Goal: Find specific page/section: Find specific page/section

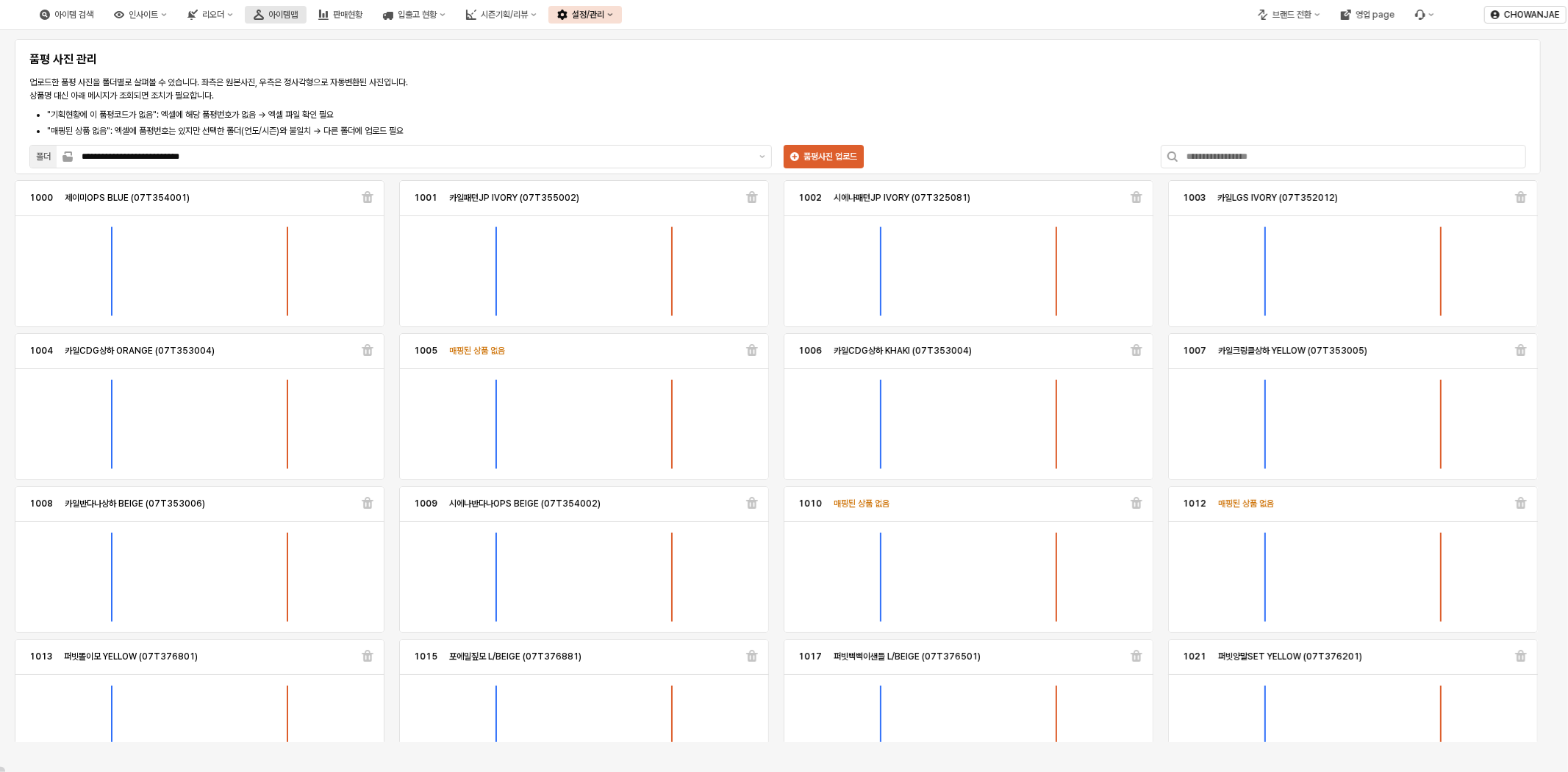
click at [298, 15] on div "아이템맵" at bounding box center [283, 14] width 29 height 10
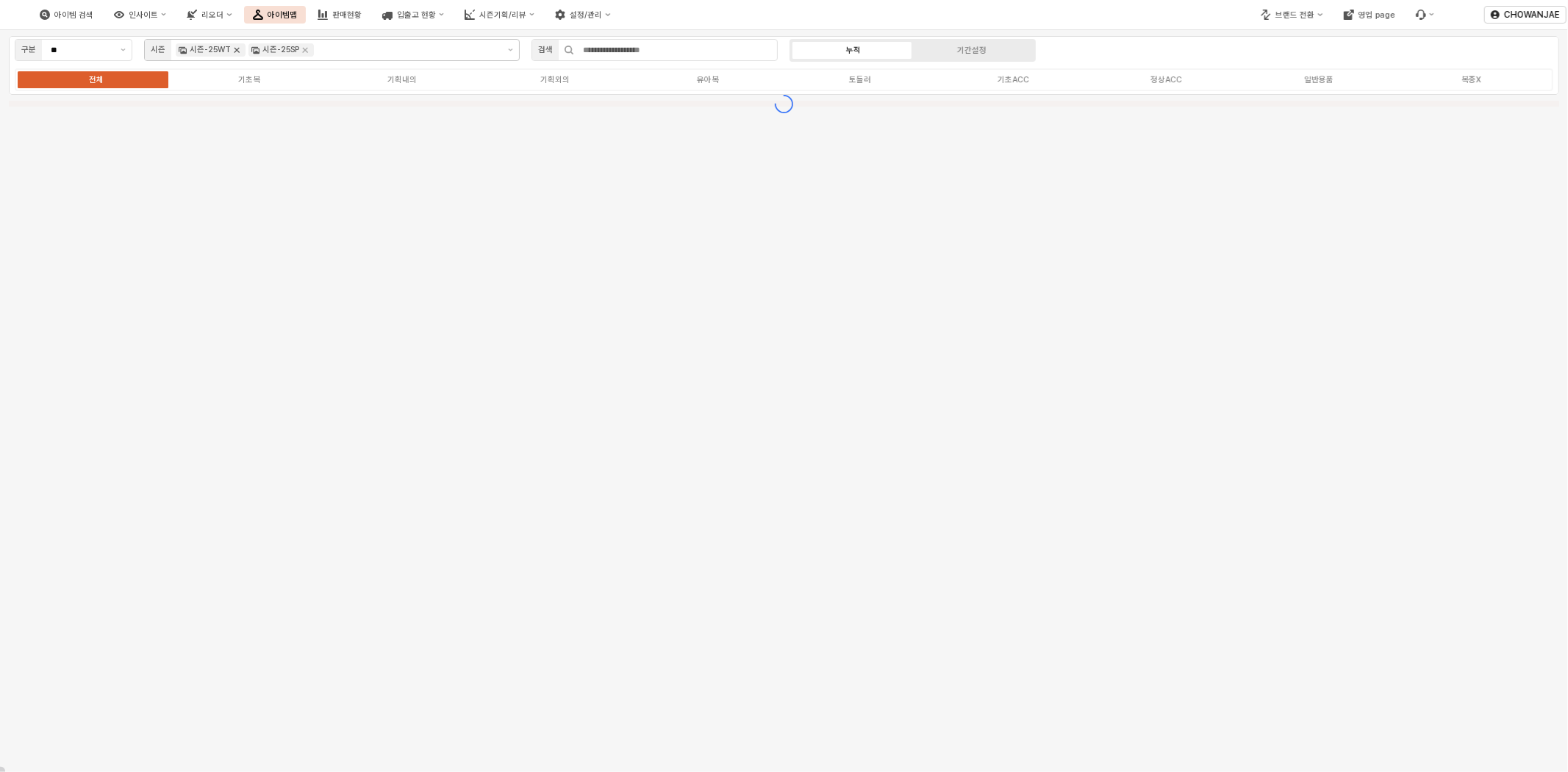
click at [232, 54] on icon "Remove 시즌-25WT" at bounding box center [237, 50] width 12 height 12
click at [233, 54] on icon "Remove 시즌-25SP" at bounding box center [232, 50] width 12 height 12
click at [126, 52] on button "제안 사항 표시" at bounding box center [123, 50] width 17 height 21
click at [98, 93] on div "무시즌" at bounding box center [74, 102] width 116 height 23
type input "***"
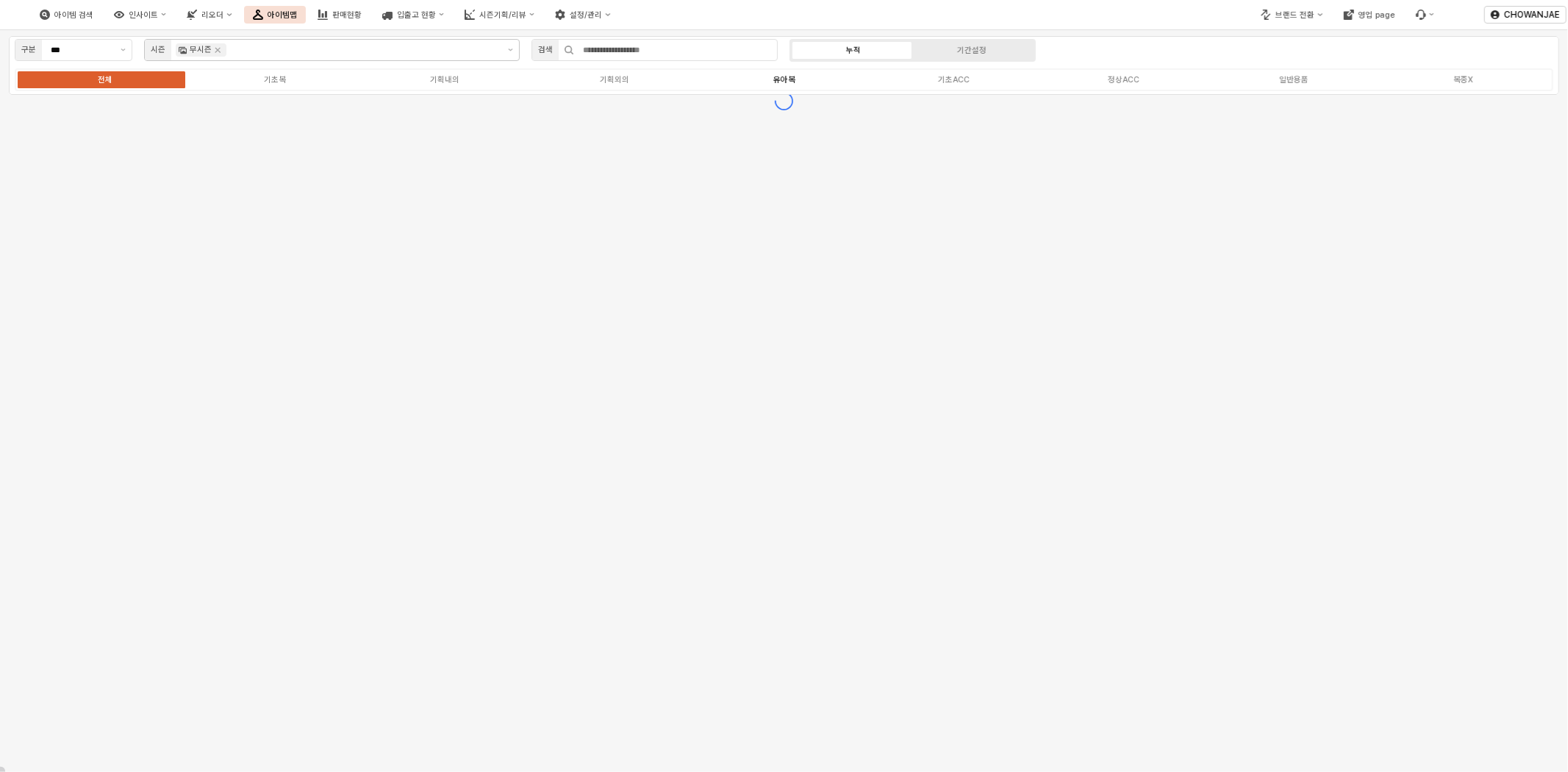
click at [789, 82] on div "유아복" at bounding box center [784, 80] width 22 height 9
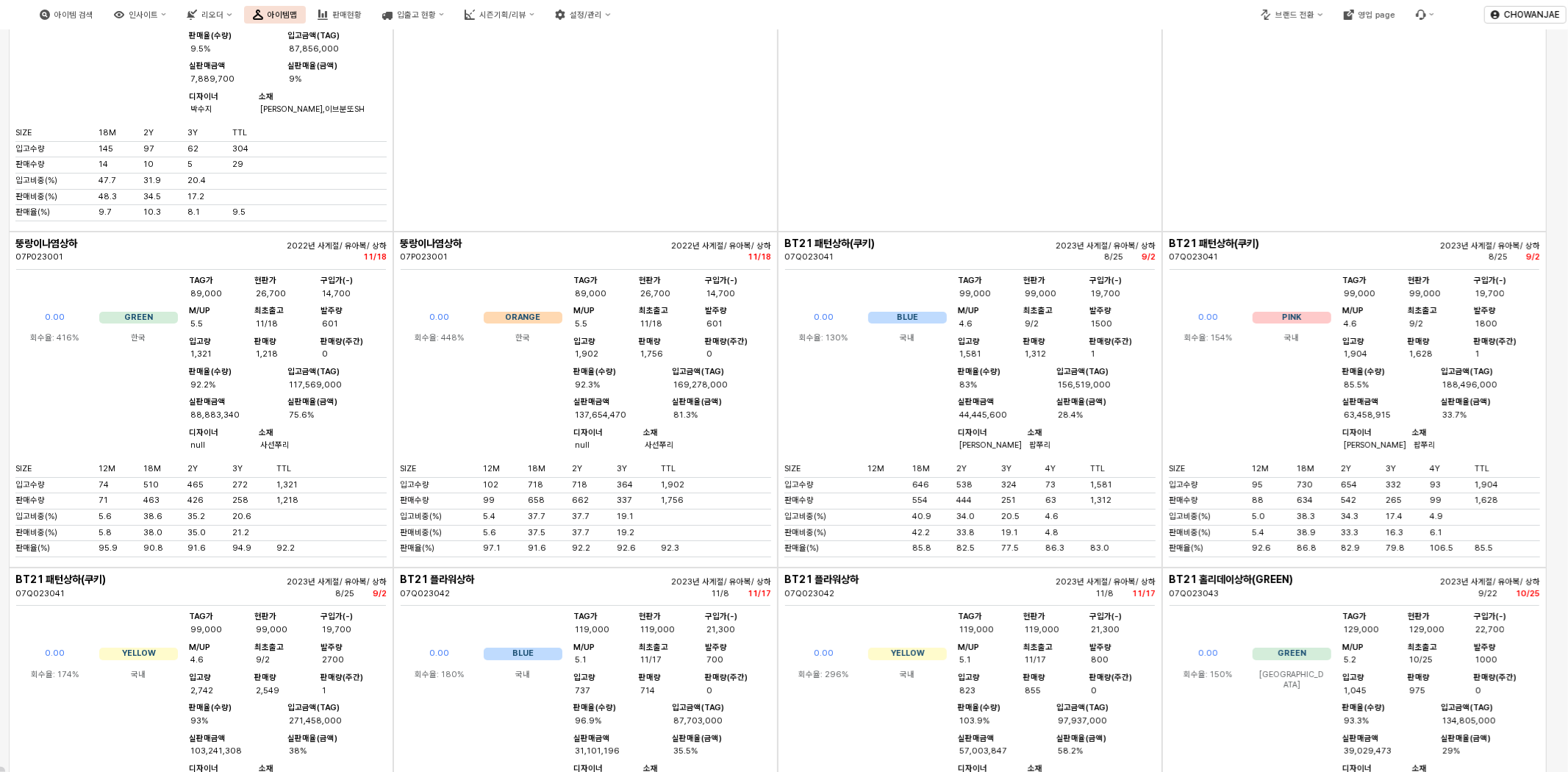
scroll to position [9084, 0]
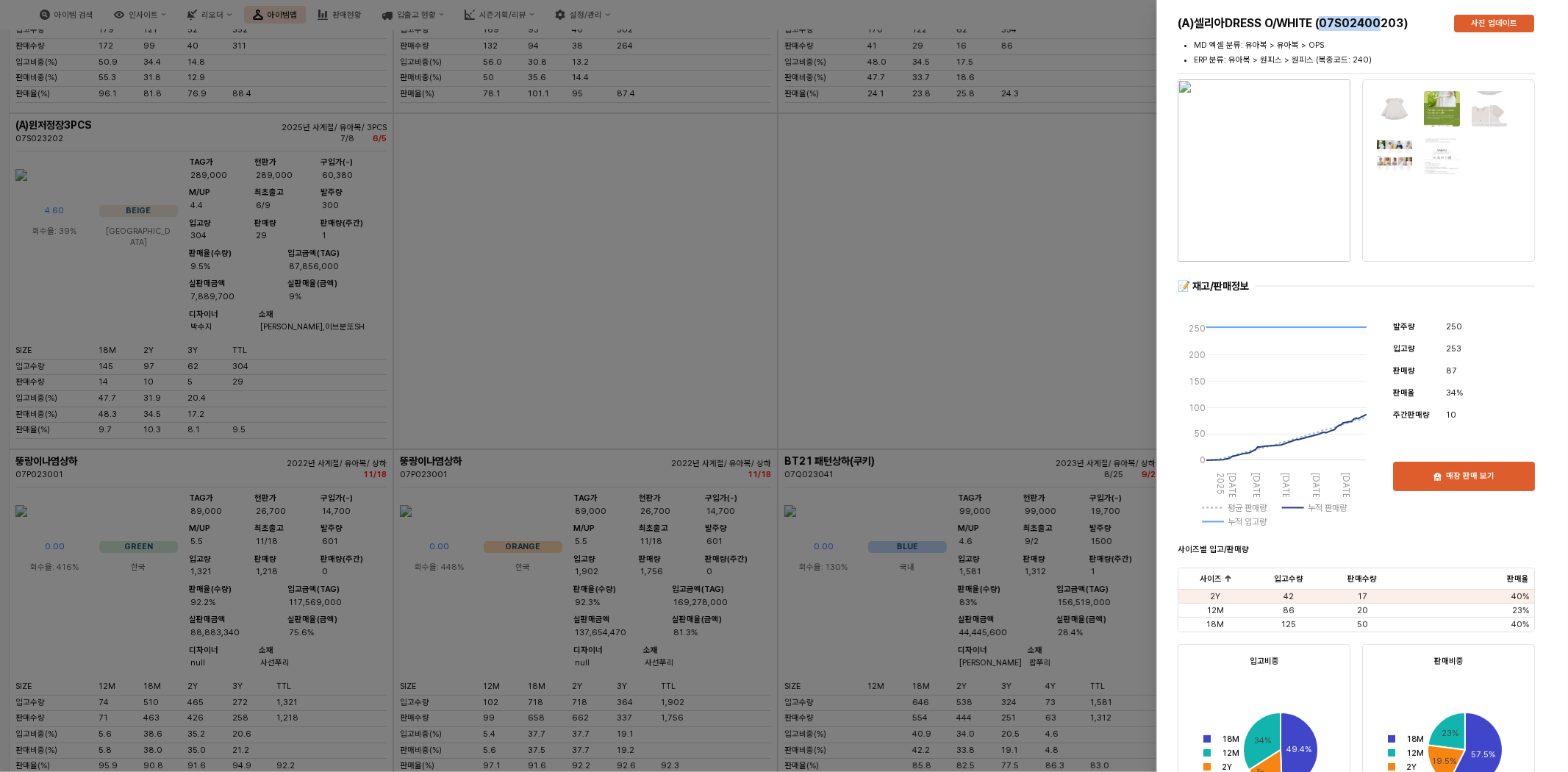
drag, startPoint x: 1325, startPoint y: 21, endPoint x: 1385, endPoint y: 29, distance: 60.5
click at [1385, 29] on h5 "(A)셀리아DRESS O/WHITE (07S02400203)" at bounding box center [1310, 23] width 264 height 15
click at [1388, 29] on h5 "(A)셀리아DRESS O/WHITE (07S02400203)" at bounding box center [1310, 23] width 264 height 15
drag, startPoint x: 1378, startPoint y: 25, endPoint x: 1323, endPoint y: 29, distance: 55.1
click at [1323, 29] on h5 "(A)셀리아DRESS O/WHITE (07S02400203)" at bounding box center [1310, 23] width 264 height 15
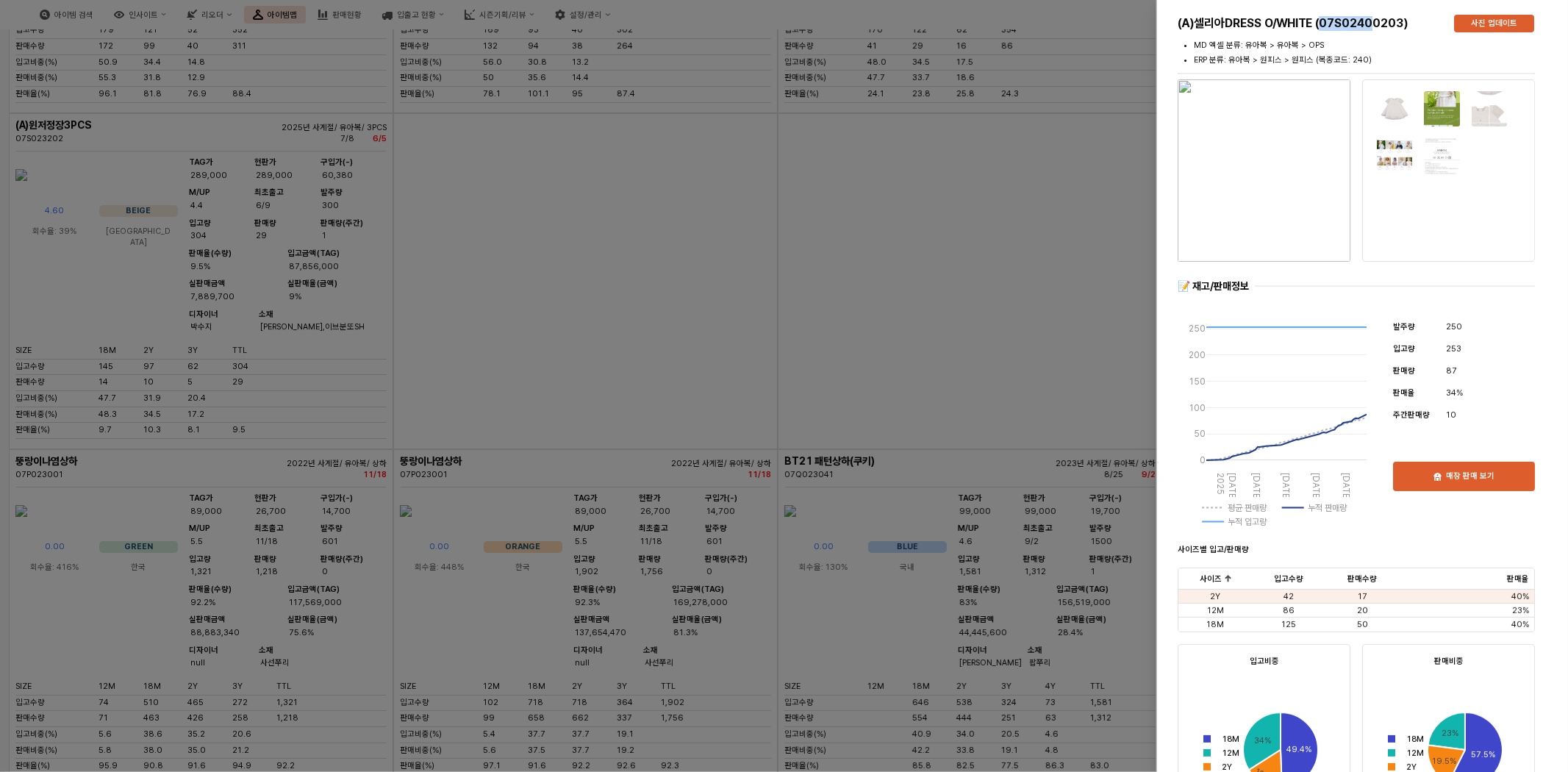
copy h5 "07S0240"
click at [1387, 24] on h5 "(A)셀리아DRESS O/WHITE (07S02400203)" at bounding box center [1310, 23] width 264 height 15
drag, startPoint x: 1392, startPoint y: 23, endPoint x: 1326, endPoint y: 23, distance: 66.0
click at [1326, 23] on h5 "(A)셀리아DRESS O/WHITE (07S02400203)" at bounding box center [1310, 23] width 264 height 15
copy h5 "07S024002"
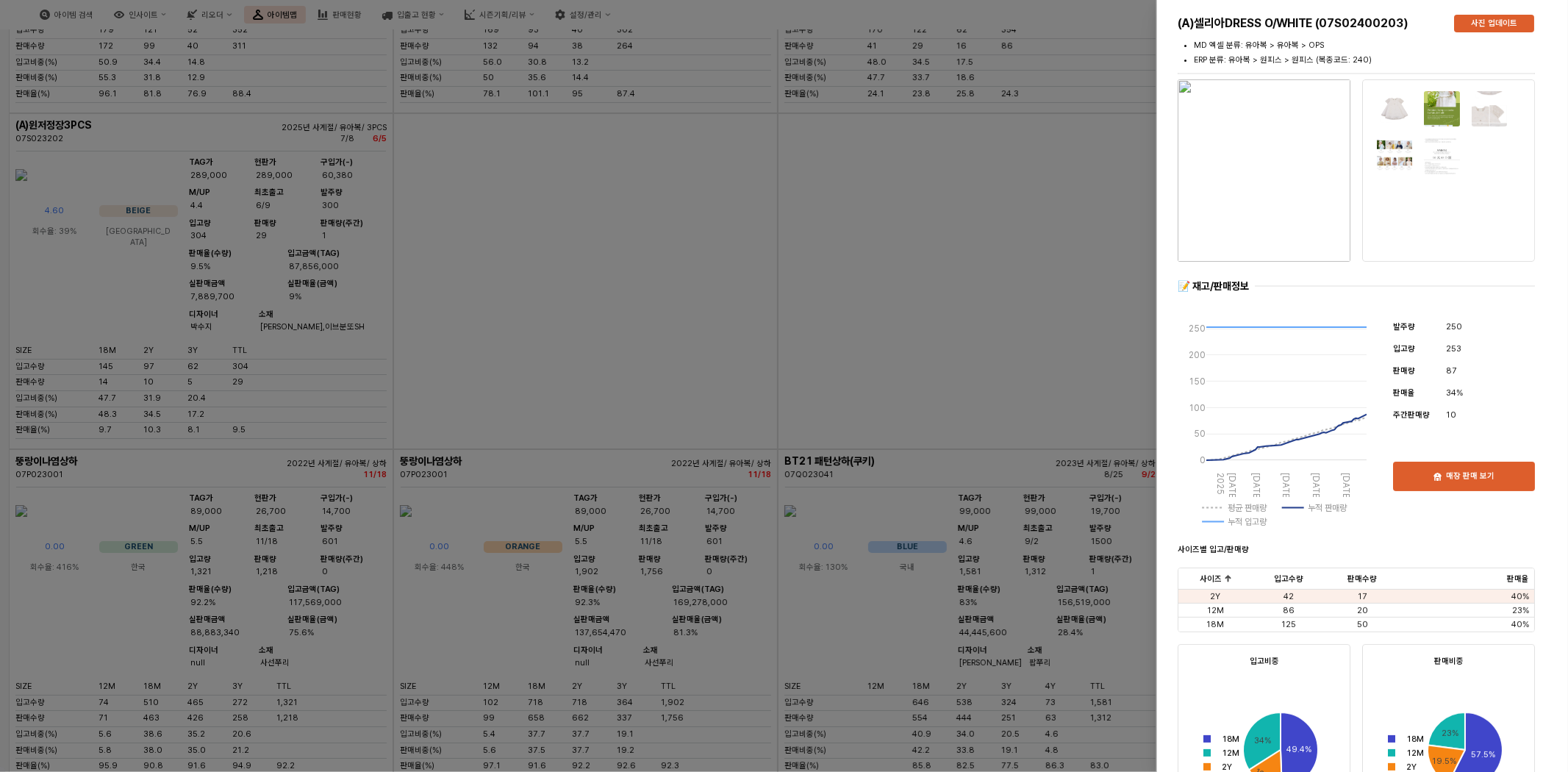
click at [1120, 333] on div at bounding box center [784, 386] width 1568 height 772
